Goal: Transaction & Acquisition: Purchase product/service

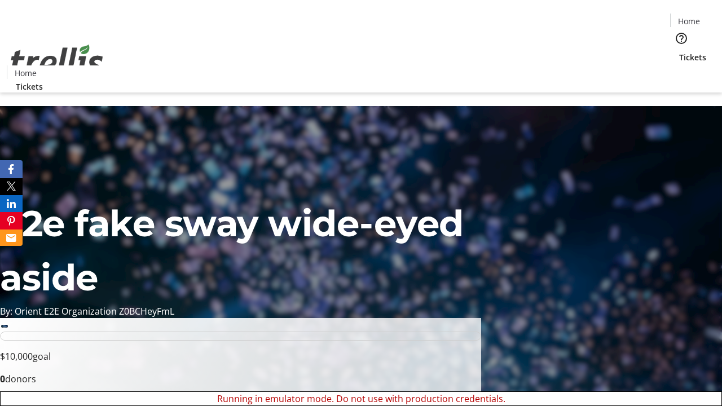
click at [690, 17] on span "Sign Up" at bounding box center [694, 16] width 33 height 14
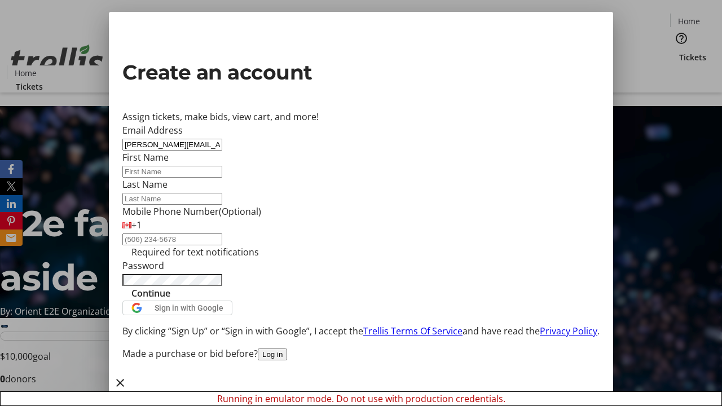
type input "[PERSON_NAME][EMAIL_ADDRESS][DOMAIN_NAME]"
type input "[PERSON_NAME]"
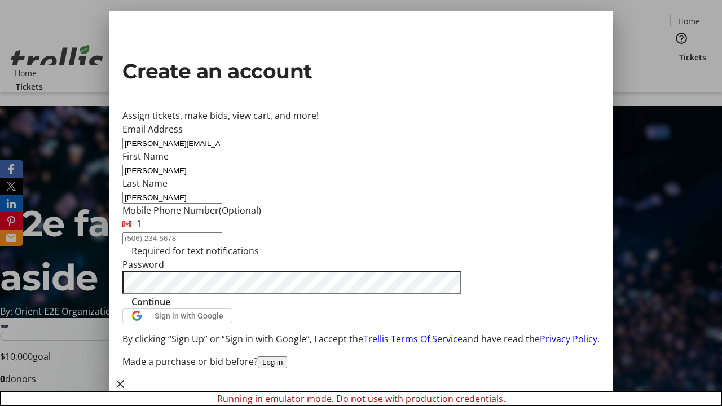
click at [170, 309] on span "Continue" at bounding box center [150, 302] width 39 height 14
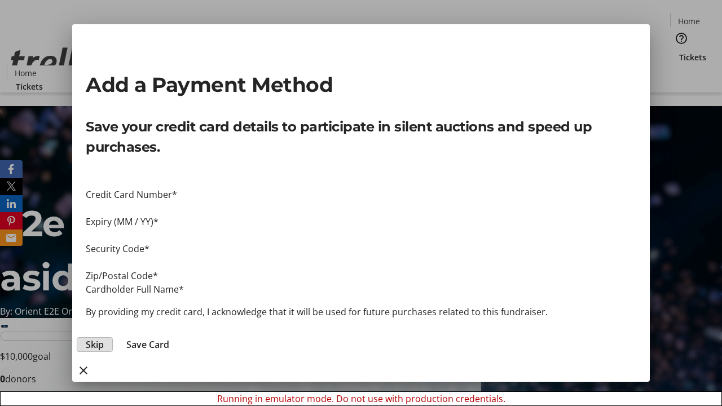
click at [104, 338] on span "Skip" at bounding box center [95, 345] width 18 height 14
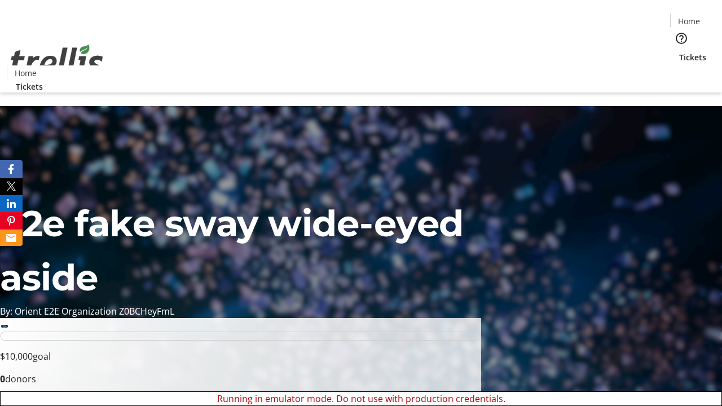
click at [679, 51] on span "Tickets" at bounding box center [692, 57] width 27 height 12
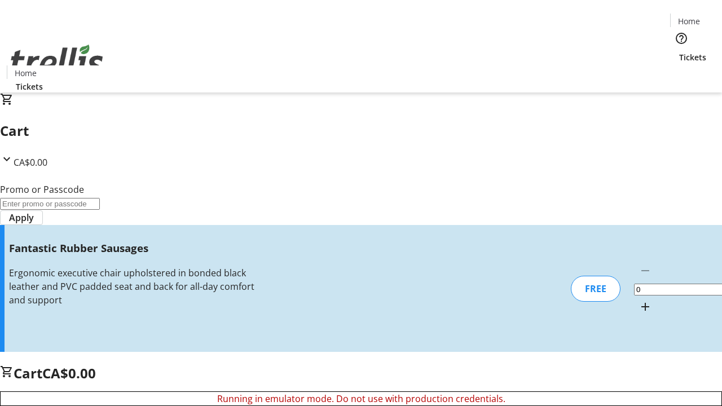
click at [639, 300] on mat-icon "Increment by one" at bounding box center [646, 307] width 14 height 14
type input "1"
